Goal: Obtain resource: Download file/media

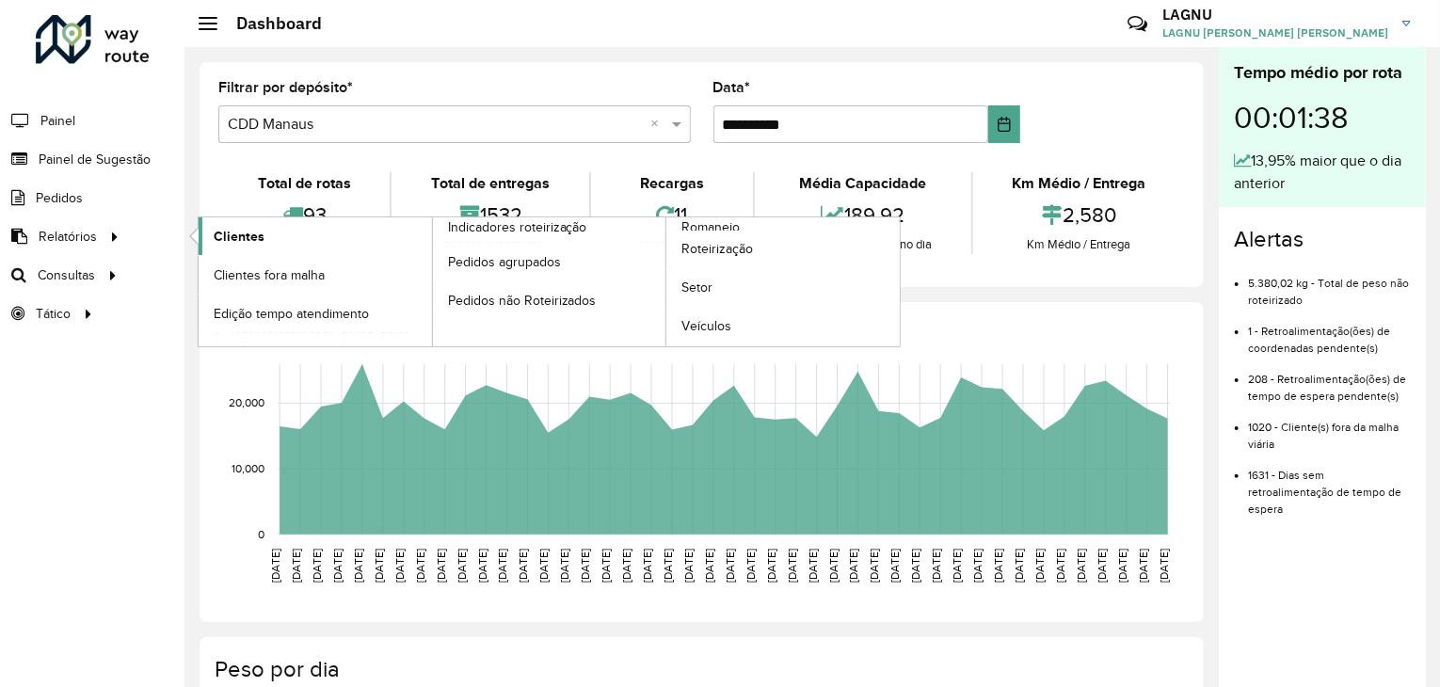
click at [222, 220] on link "Clientes" at bounding box center [315, 236] width 233 height 38
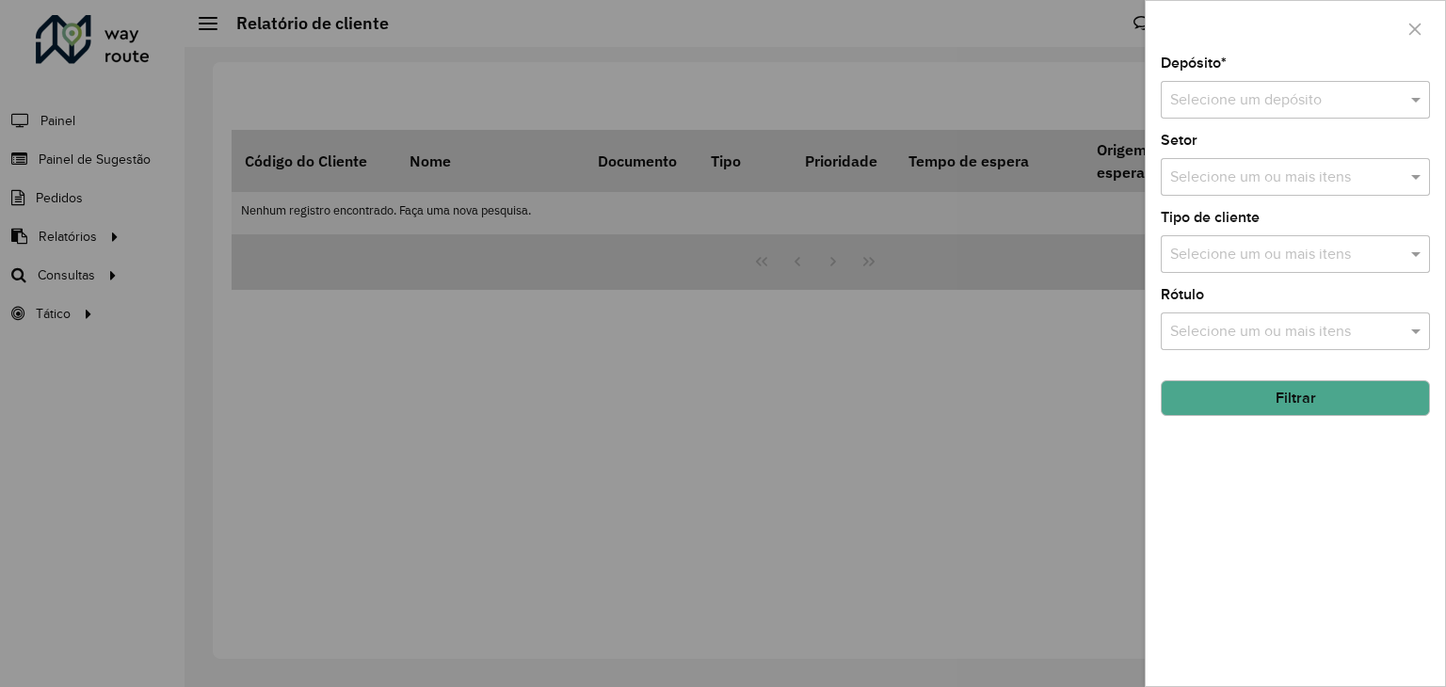
click at [1235, 93] on input "text" at bounding box center [1276, 100] width 213 height 23
click at [1262, 182] on div "CDD Manaus" at bounding box center [1294, 186] width 267 height 32
click at [1294, 374] on hb-field-button "Filtrar" at bounding box center [1295, 390] width 269 height 51
click at [1289, 381] on button "Filtrar" at bounding box center [1295, 398] width 269 height 36
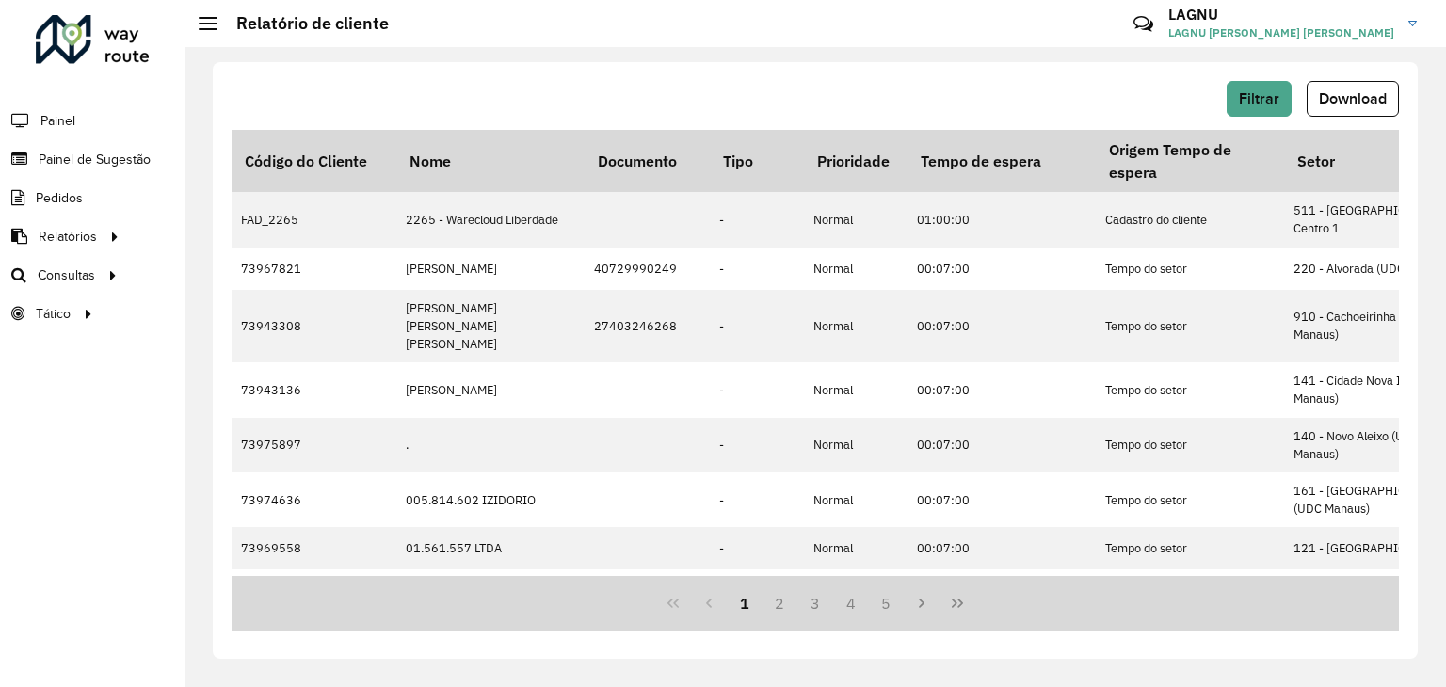
click at [1392, 107] on button "Download" at bounding box center [1352, 99] width 92 height 36
